Goal: Task Accomplishment & Management: Complete application form

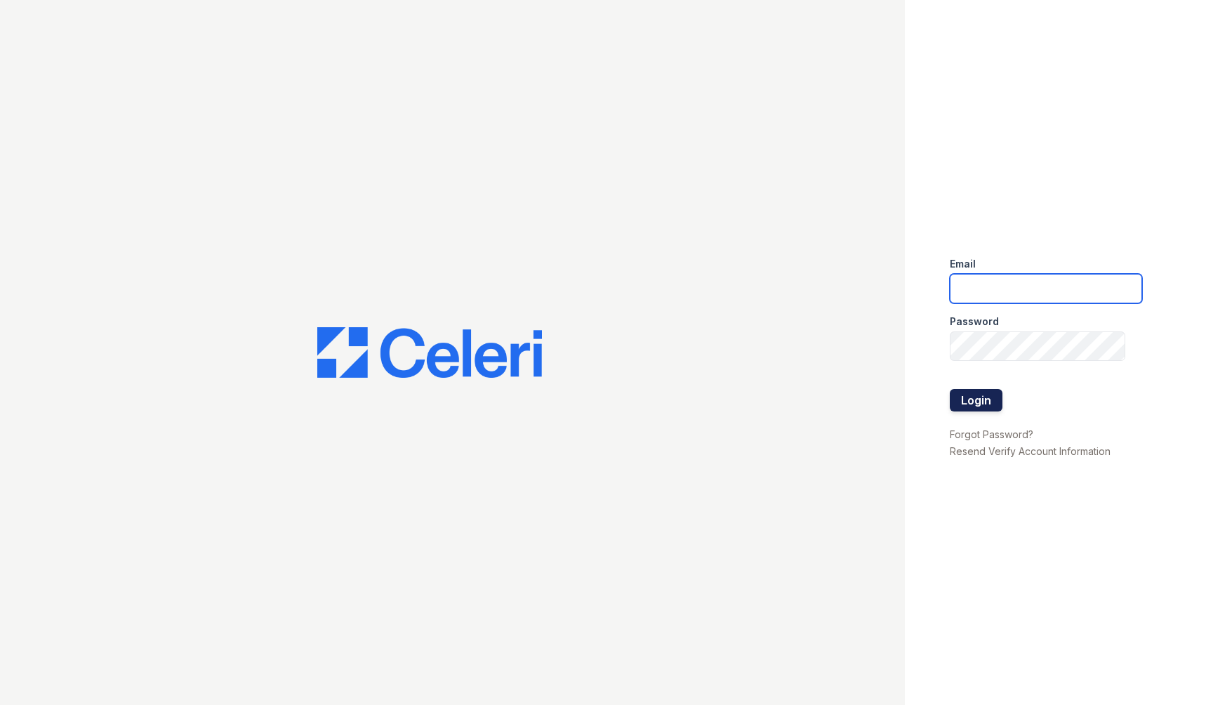
type input "[EMAIL_ADDRESS][DOMAIN_NAME]"
click at [960, 389] on button "Login" at bounding box center [976, 400] width 53 height 22
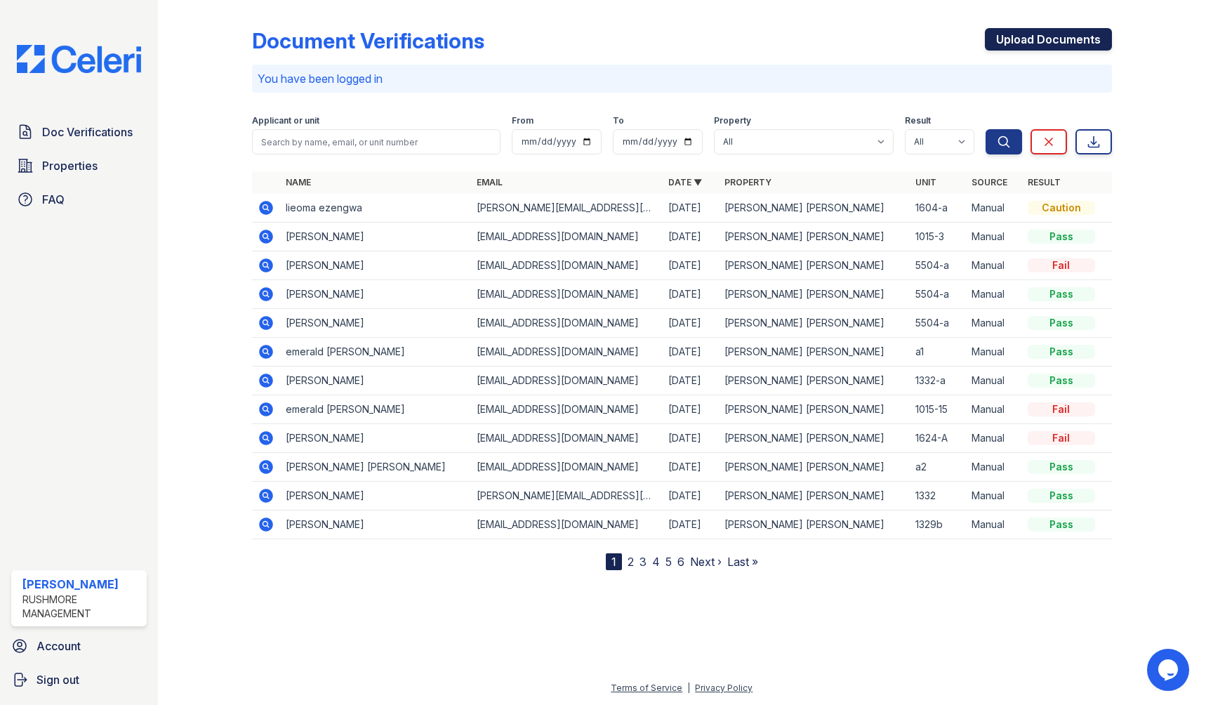
click at [1002, 35] on link "Upload Documents" at bounding box center [1048, 39] width 127 height 22
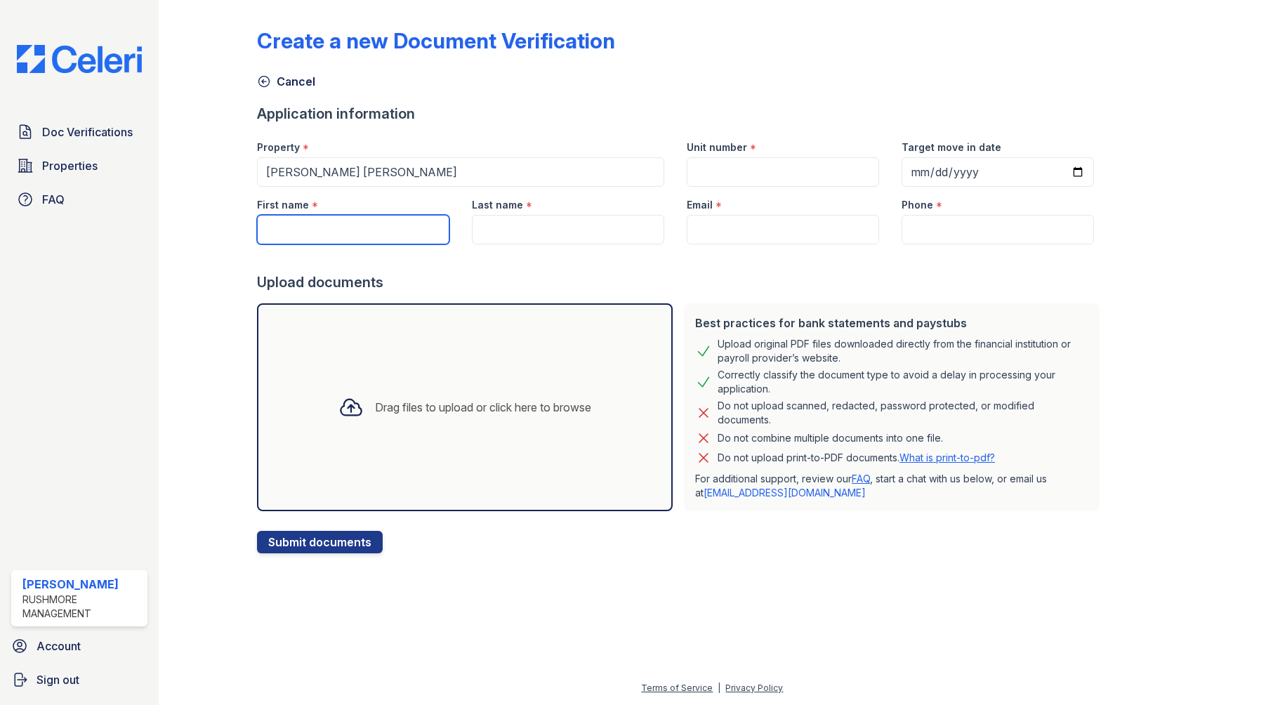
drag, startPoint x: 334, startPoint y: 216, endPoint x: 332, endPoint y: 223, distance: 7.3
click at [333, 221] on input "First name" at bounding box center [353, 229] width 192 height 29
type input "[PERSON_NAME]"
click at [499, 230] on input "Last name" at bounding box center [568, 229] width 192 height 29
click at [517, 234] on input "Last name" at bounding box center [568, 229] width 192 height 29
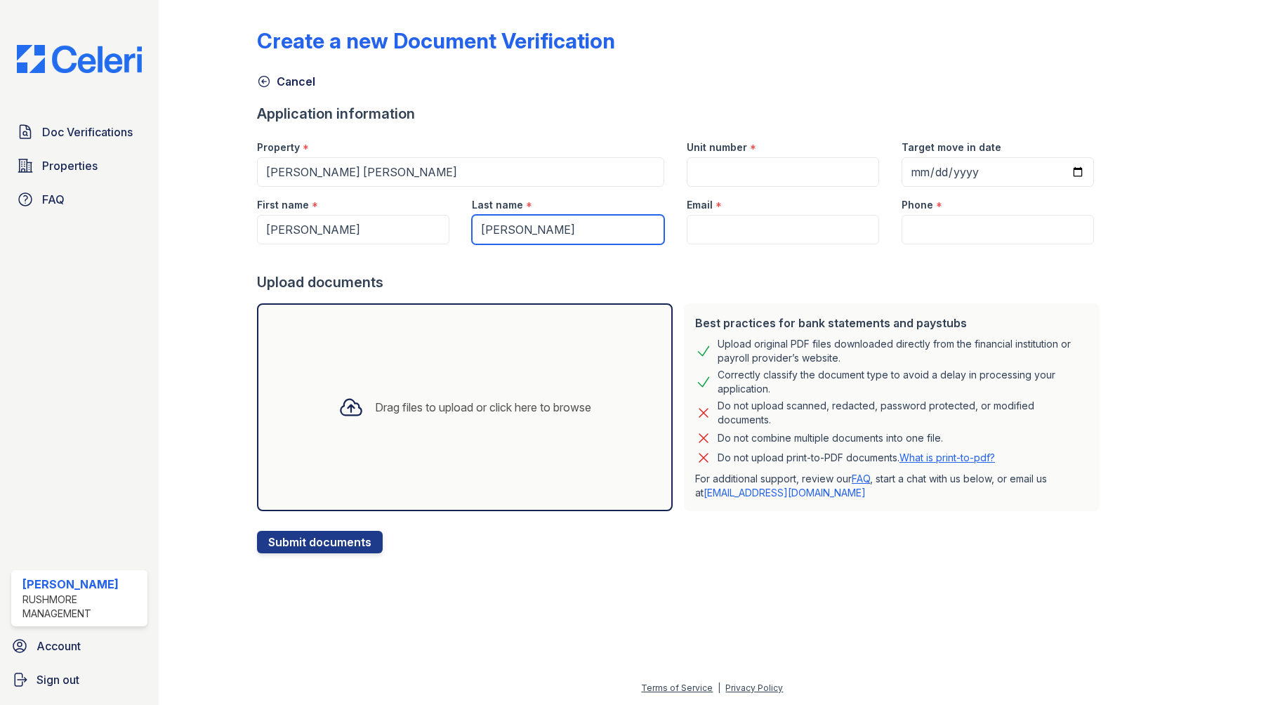
type input "[PERSON_NAME]"
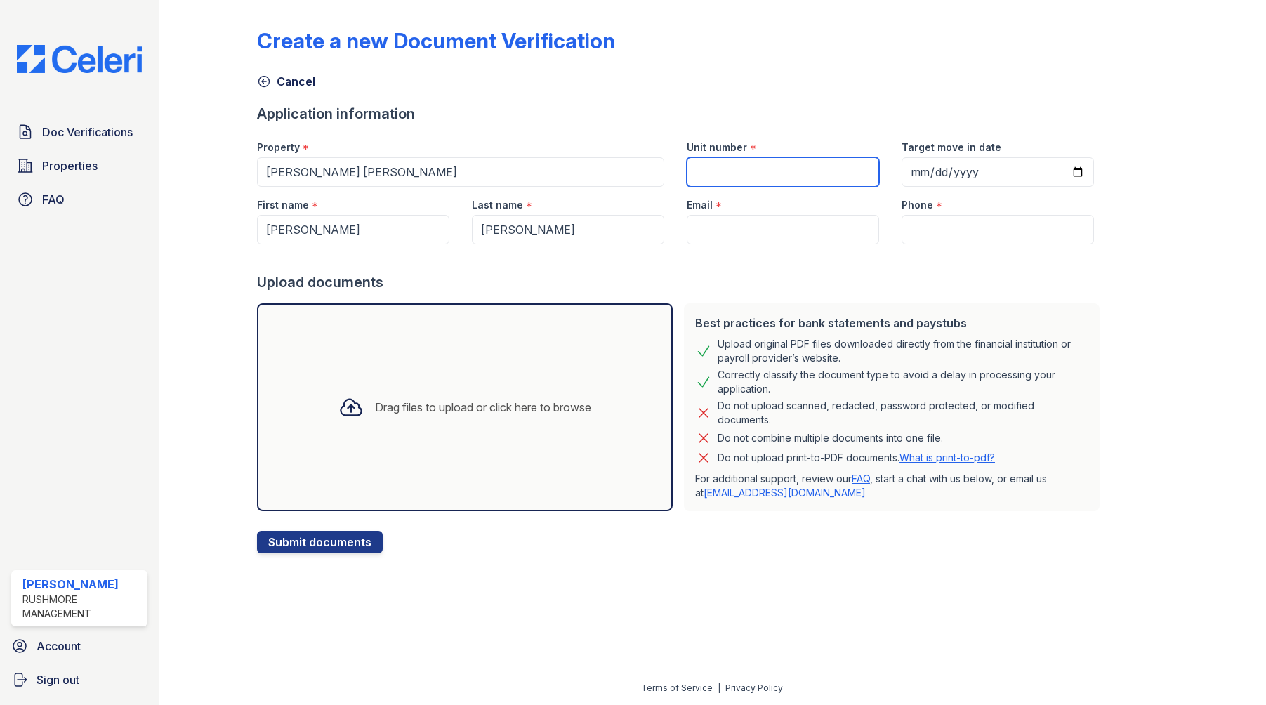
click at [712, 169] on input "Unit number" at bounding box center [782, 171] width 192 height 29
type input "1604-a"
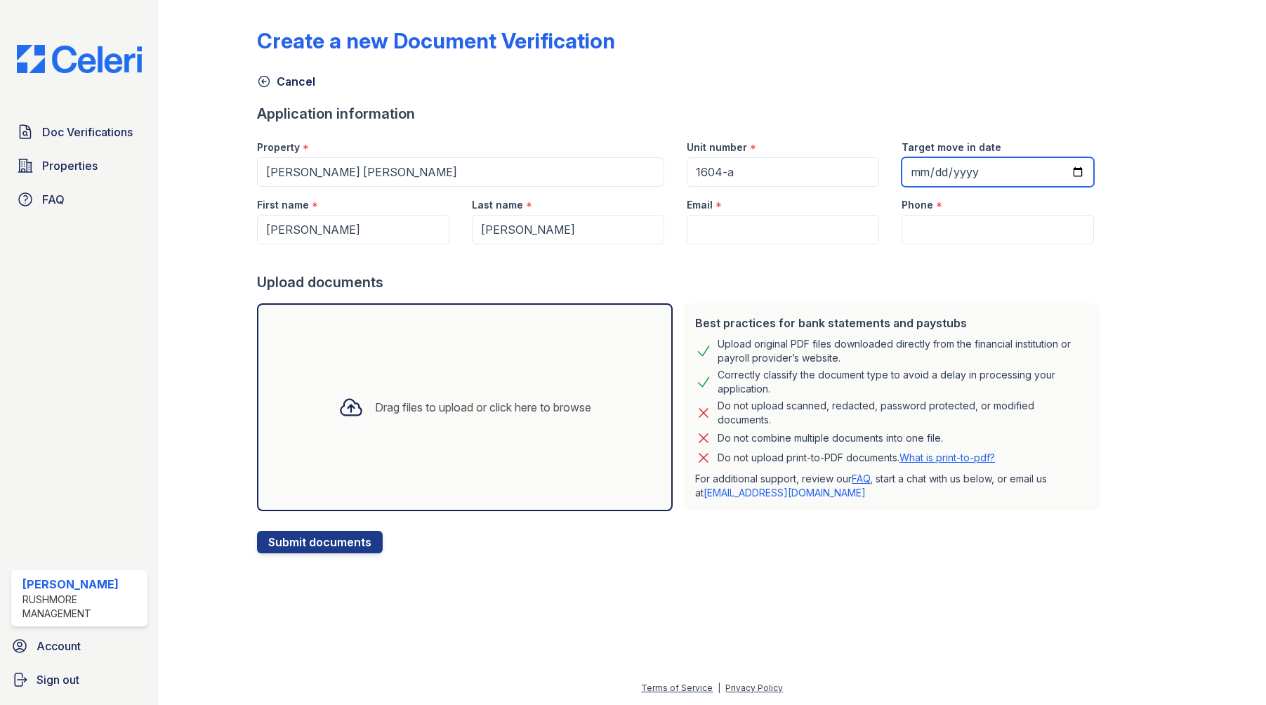
click at [994, 168] on input "Target move in date" at bounding box center [997, 171] width 192 height 29
click at [1053, 171] on input "Target move in date" at bounding box center [997, 171] width 192 height 29
type input "2025-10-06"
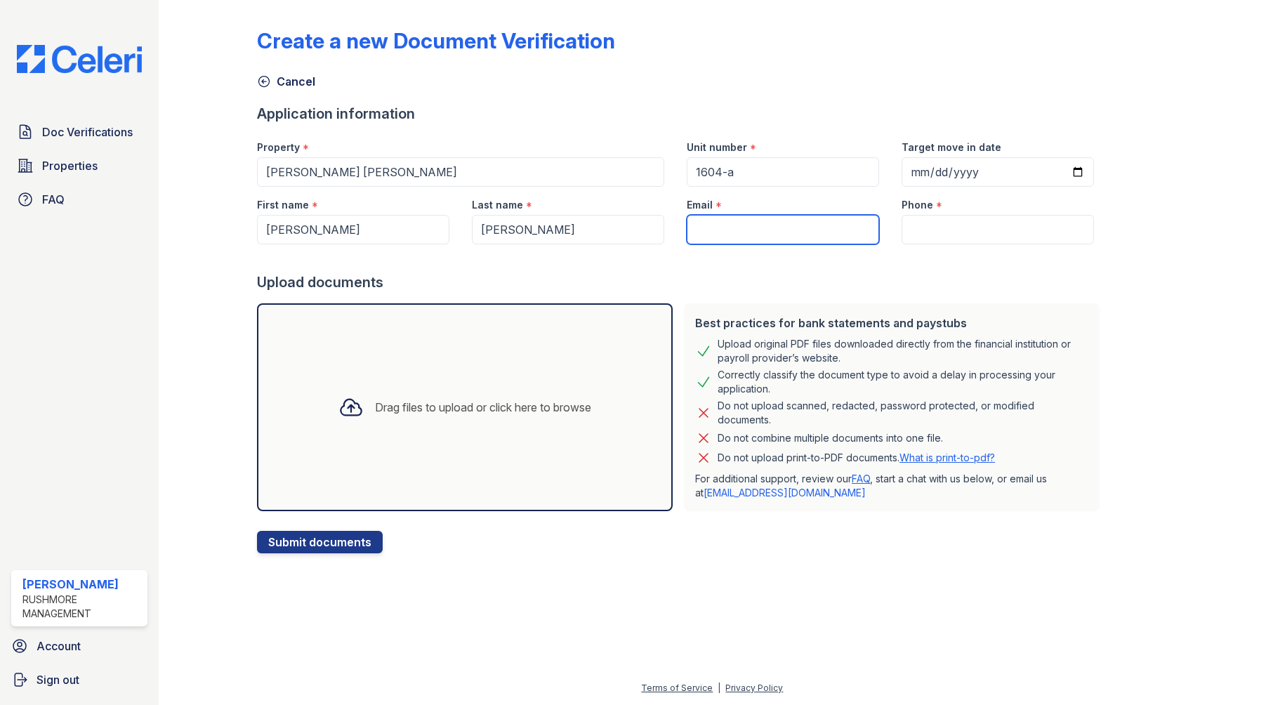
click at [805, 236] on input "Email" at bounding box center [782, 229] width 192 height 29
click at [708, 220] on input "Email" at bounding box center [782, 229] width 192 height 29
paste input "[EMAIL_ADDRESS][DOMAIN_NAME]"
type input "[EMAIL_ADDRESS][DOMAIN_NAME]"
click at [956, 220] on input "Phone" at bounding box center [997, 229] width 192 height 29
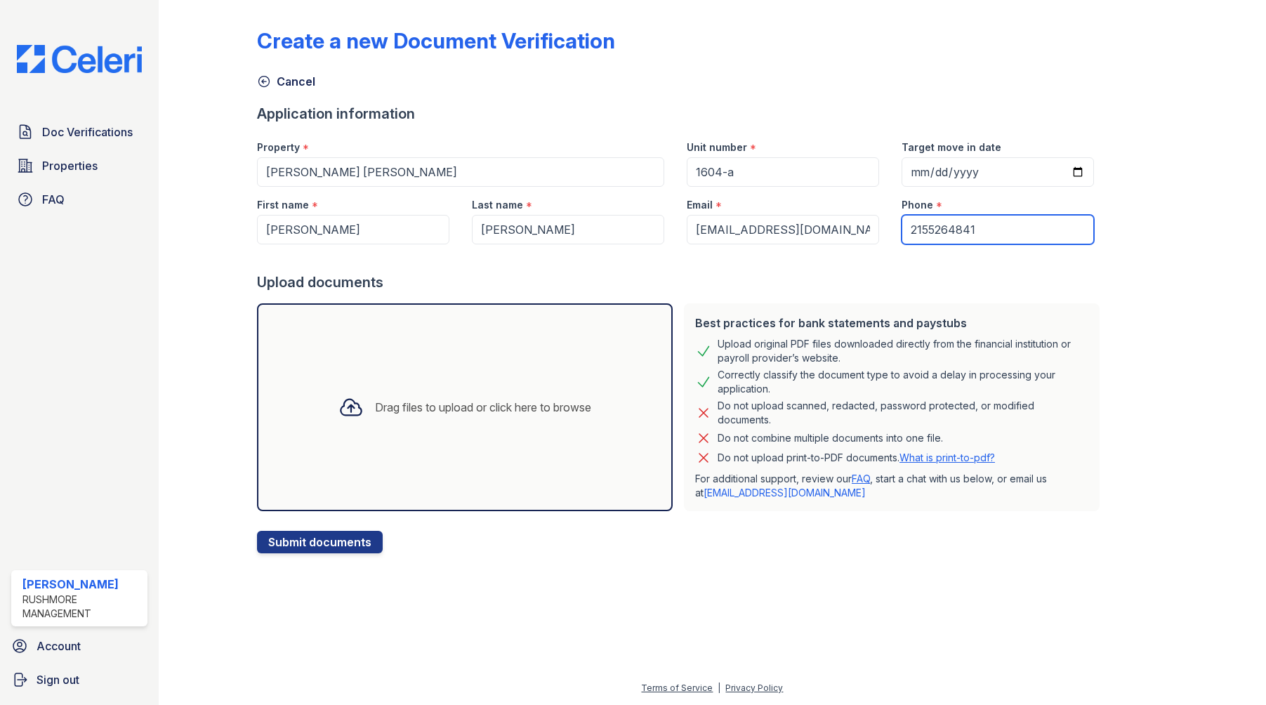
type input "2155264841"
click at [540, 420] on div "Drag files to upload or click here to browse" at bounding box center [464, 407] width 275 height 48
click at [446, 427] on div "Drag files to upload or click here to browse" at bounding box center [464, 407] width 275 height 48
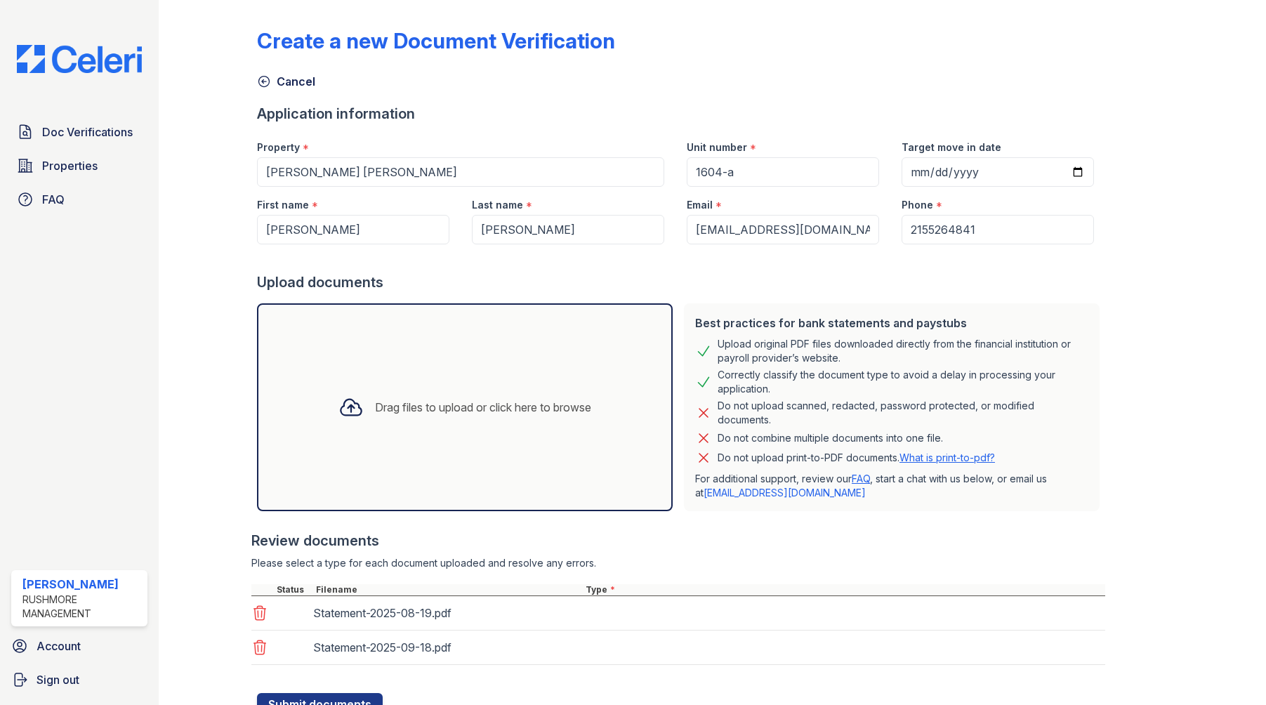
scroll to position [58, 0]
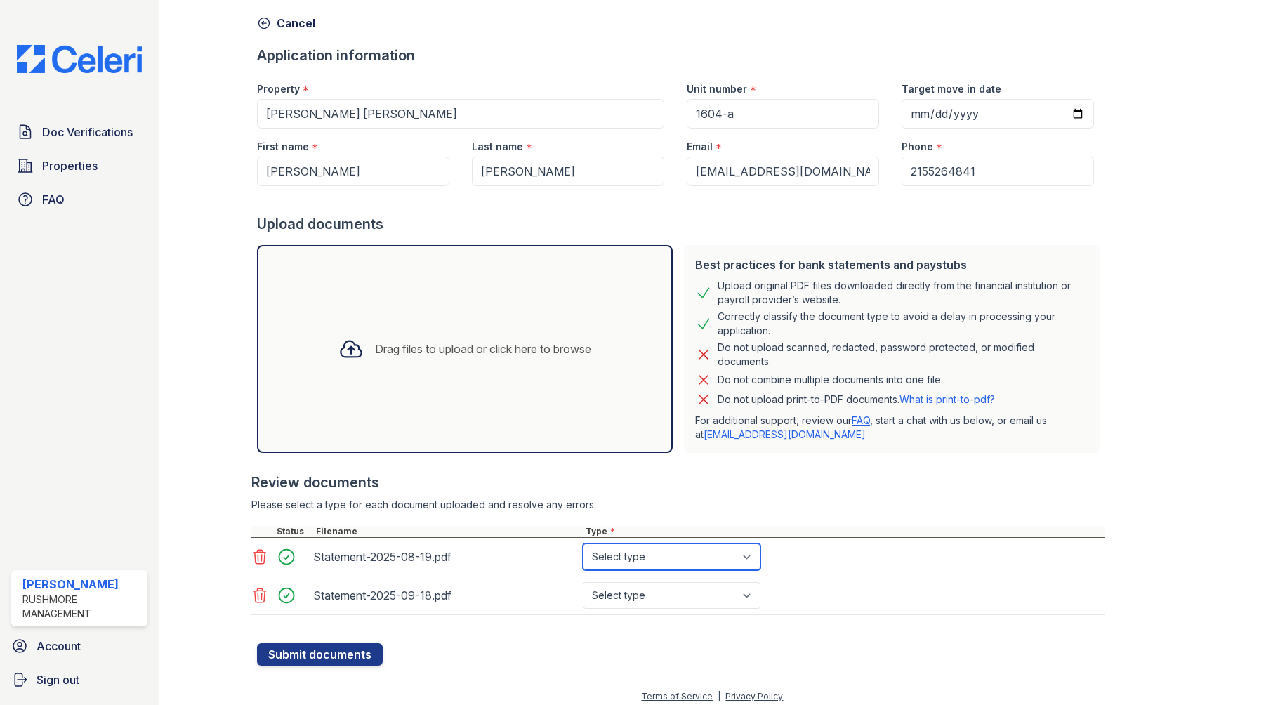
click at [668, 561] on select "Select type Paystub Bank Statement Offer Letter Tax Documents Benefit Award Let…" at bounding box center [672, 556] width 178 height 27
select select "bank_statement"
click at [583, 543] on select "Select type Paystub Bank Statement Offer Letter Tax Documents Benefit Award Let…" at bounding box center [672, 556] width 178 height 27
click at [703, 596] on select "Select type Paystub Bank Statement Offer Letter Tax Documents Benefit Award Let…" at bounding box center [672, 595] width 178 height 27
select select "bank_statement"
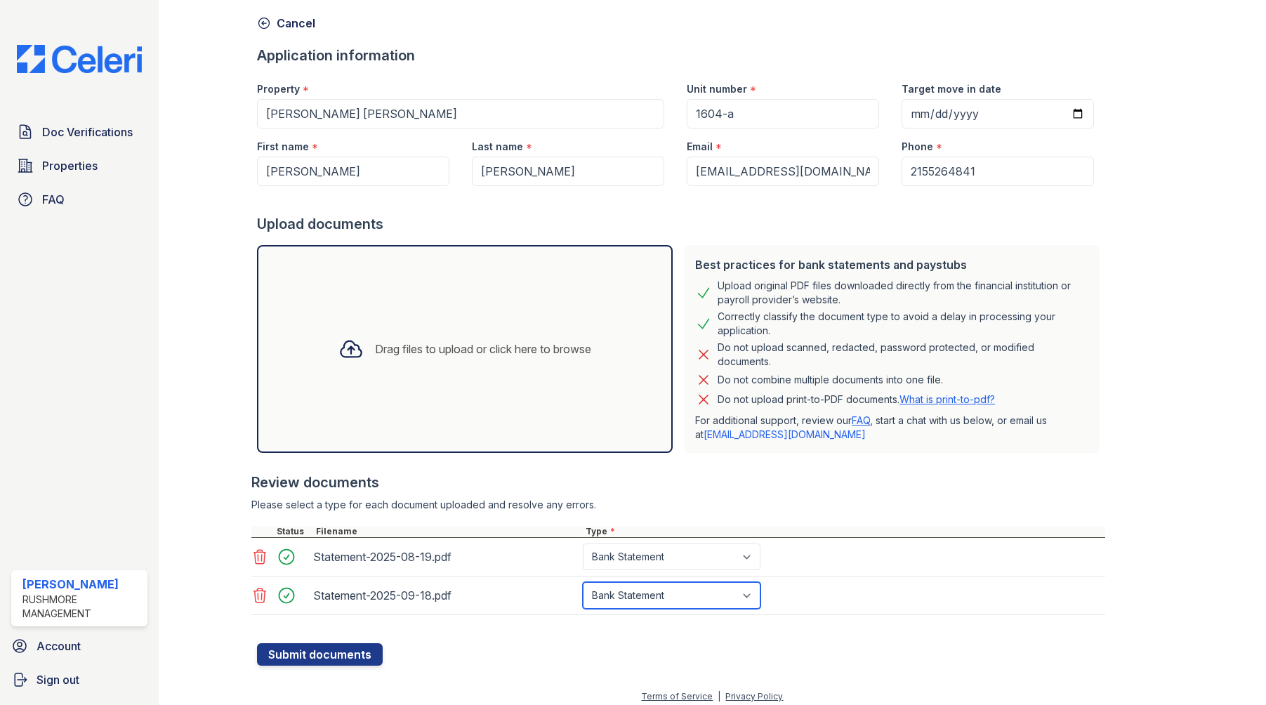
click at [583, 582] on select "Select type Paystub Bank Statement Offer Letter Tax Documents Benefit Award Let…" at bounding box center [672, 595] width 178 height 27
click at [289, 649] on button "Submit documents" at bounding box center [320, 654] width 126 height 22
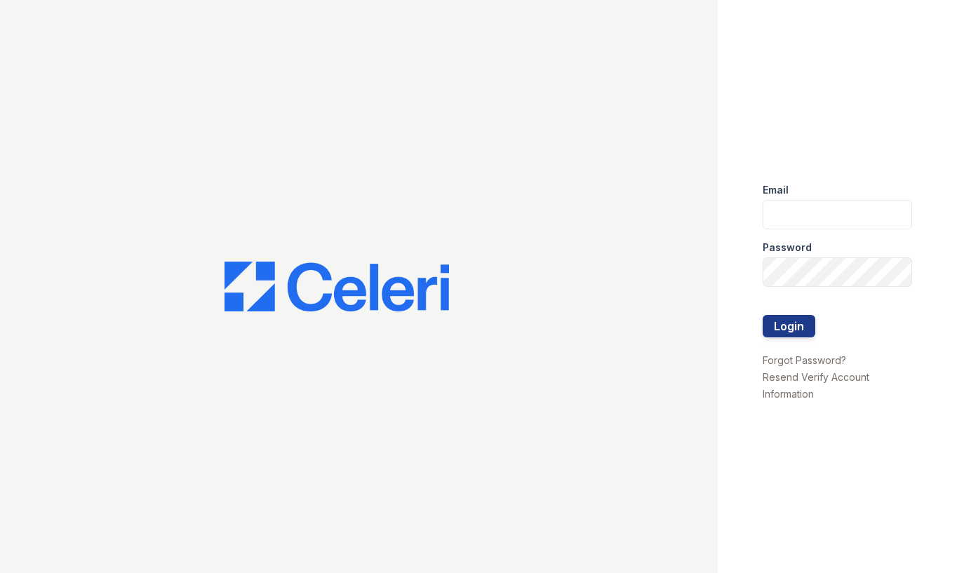
type input "TSANTOS@RUSHMOREMGMT.COM"
drag, startPoint x: 790, startPoint y: 314, endPoint x: 797, endPoint y: 345, distance: 32.5
click at [797, 345] on form "Email TSANTOS@RUSHMOREMGMT.COM Password Login" at bounding box center [838, 262] width 150 height 180
click at [797, 348] on div at bounding box center [838, 345] width 150 height 14
click at [799, 334] on button "Login" at bounding box center [789, 326] width 53 height 22
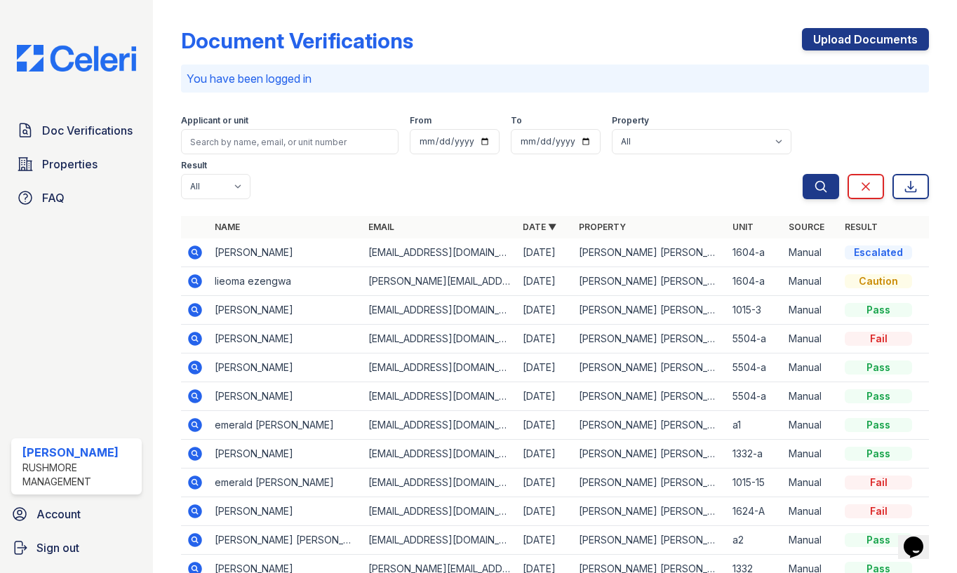
click at [191, 249] on icon at bounding box center [195, 253] width 14 height 14
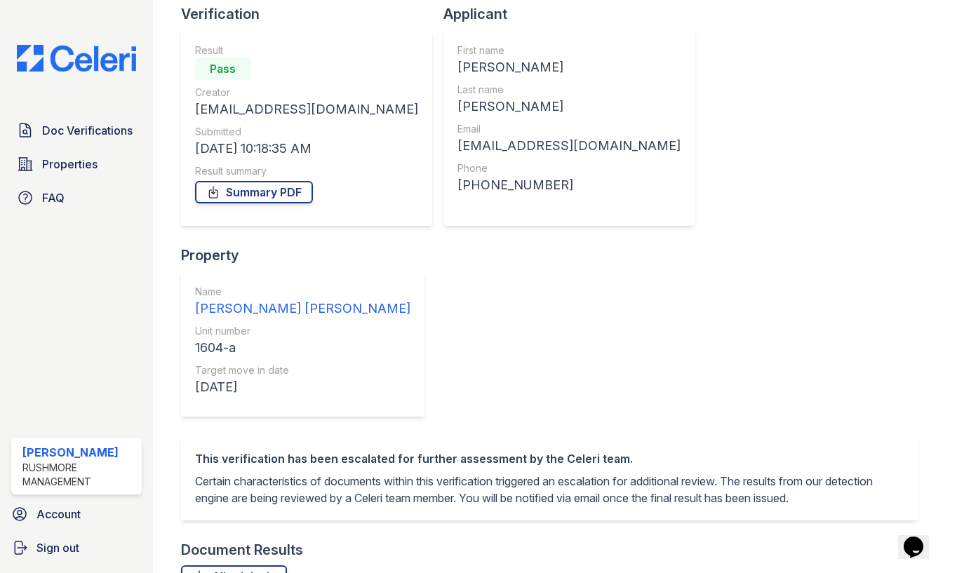
scroll to position [105, 0]
